Goal: Navigation & Orientation: Find specific page/section

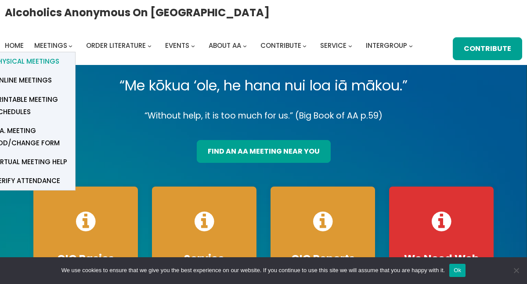
click at [49, 60] on span "Physical Meetings" at bounding box center [26, 61] width 65 height 12
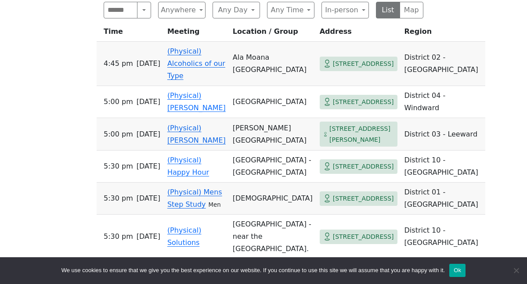
scroll to position [414, 0]
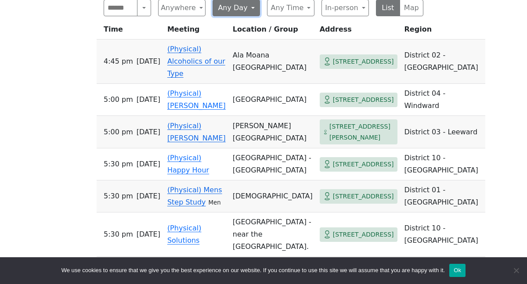
click at [252, 9] on button "Any Day" at bounding box center [235, 8] width 47 height 17
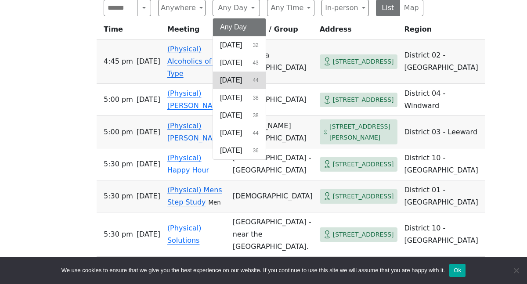
click at [236, 76] on span "Tuesday" at bounding box center [231, 80] width 22 height 11
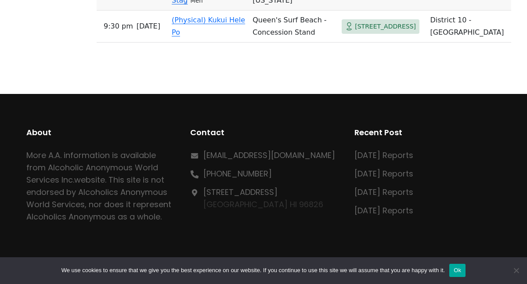
scroll to position [1611, 0]
